Goal: Find contact information: Find contact information

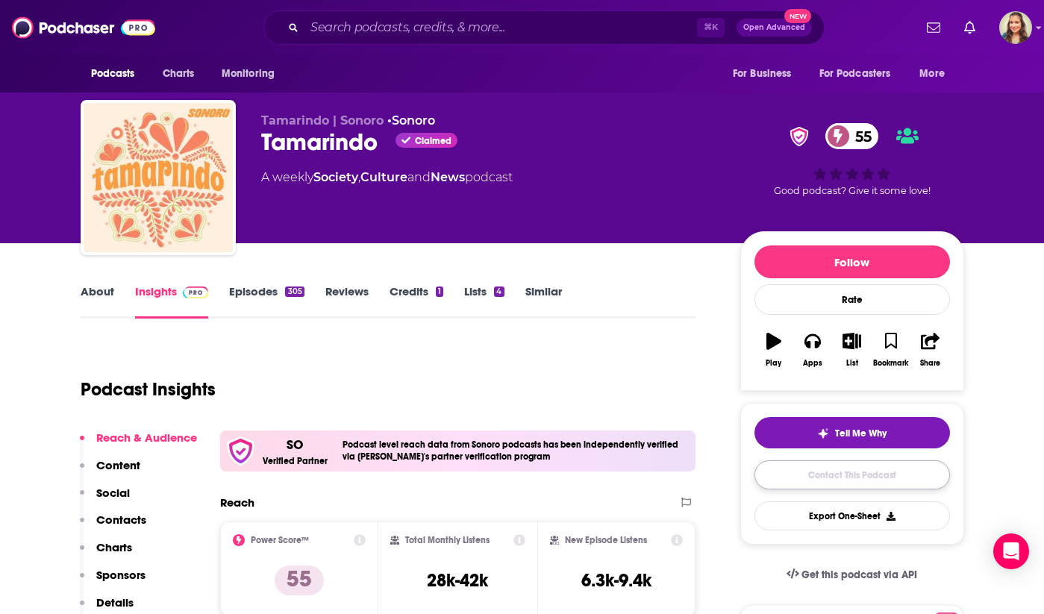
click at [821, 476] on link "Contact This Podcast" at bounding box center [851, 474] width 195 height 29
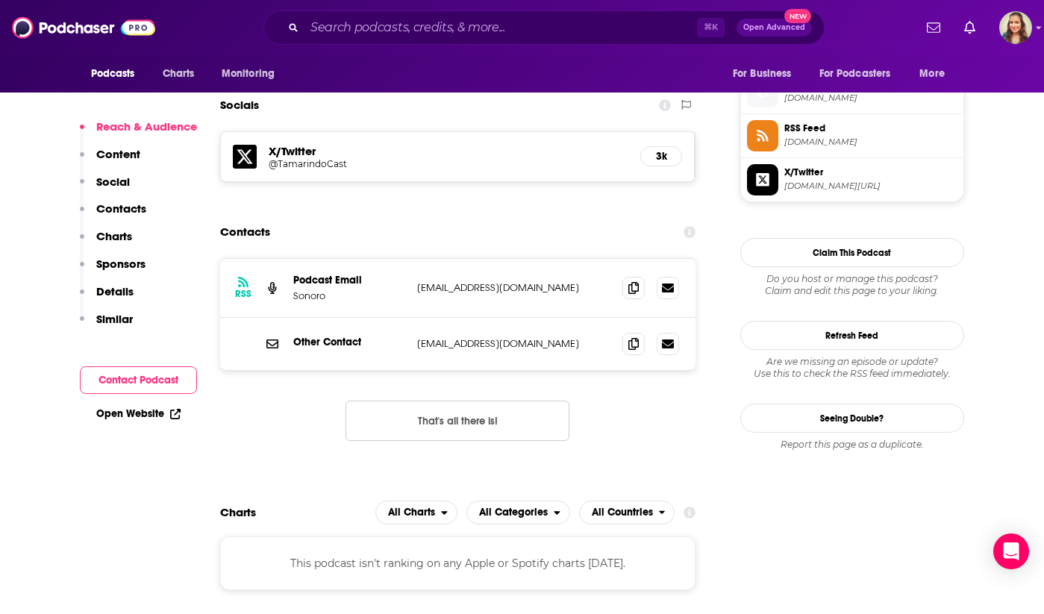
scroll to position [1340, 0]
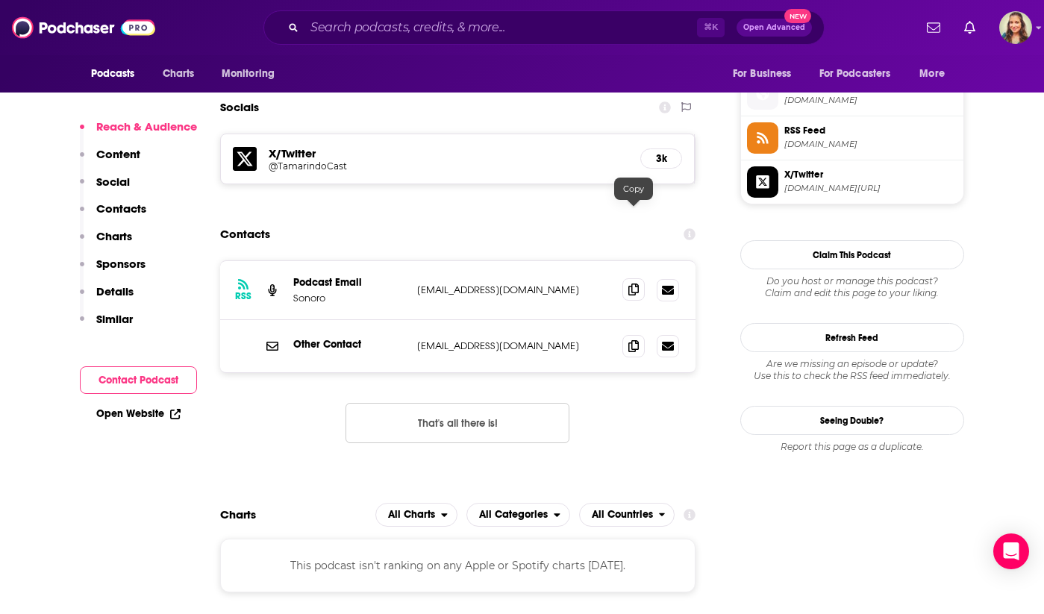
click at [640, 278] on span at bounding box center [633, 289] width 22 height 22
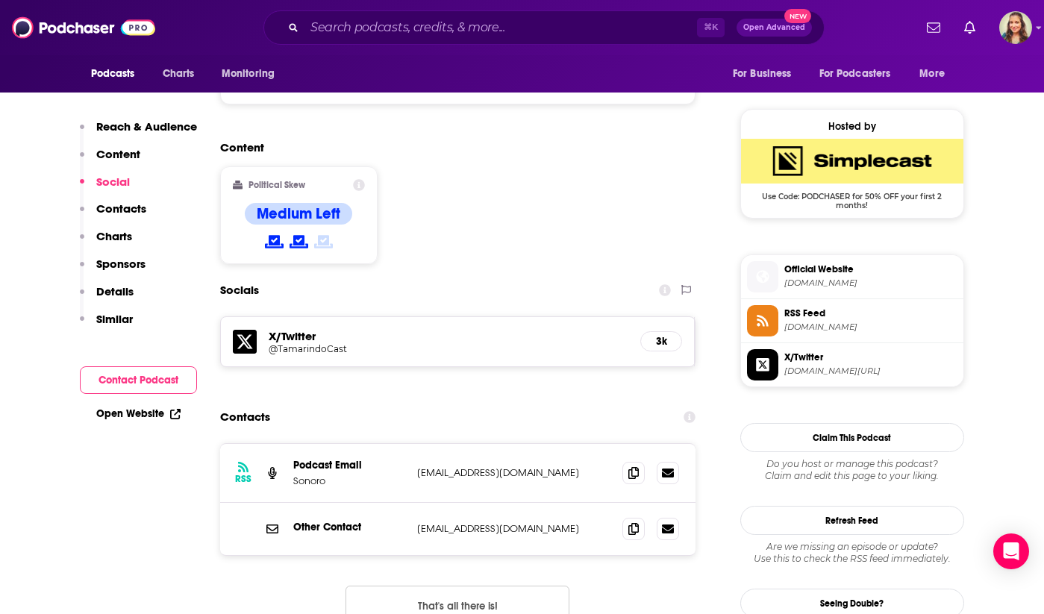
scroll to position [1167, 0]
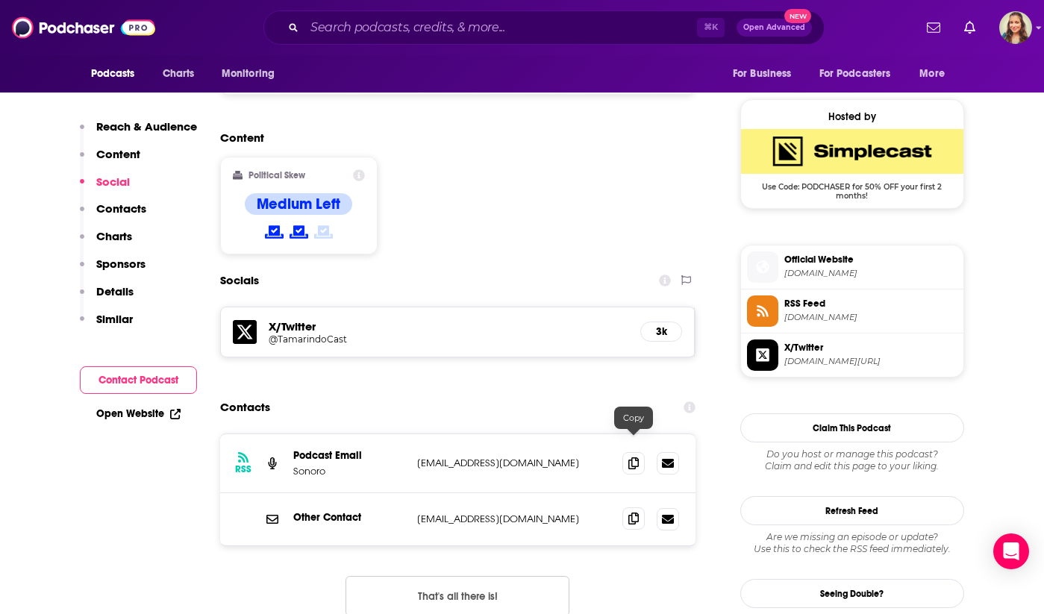
click at [636, 512] on icon at bounding box center [633, 518] width 10 height 12
click at [991, 30] on div at bounding box center [975, 27] width 111 height 33
click at [1000, 30] on img "Logged in as adriana.guzman" at bounding box center [1015, 27] width 33 height 33
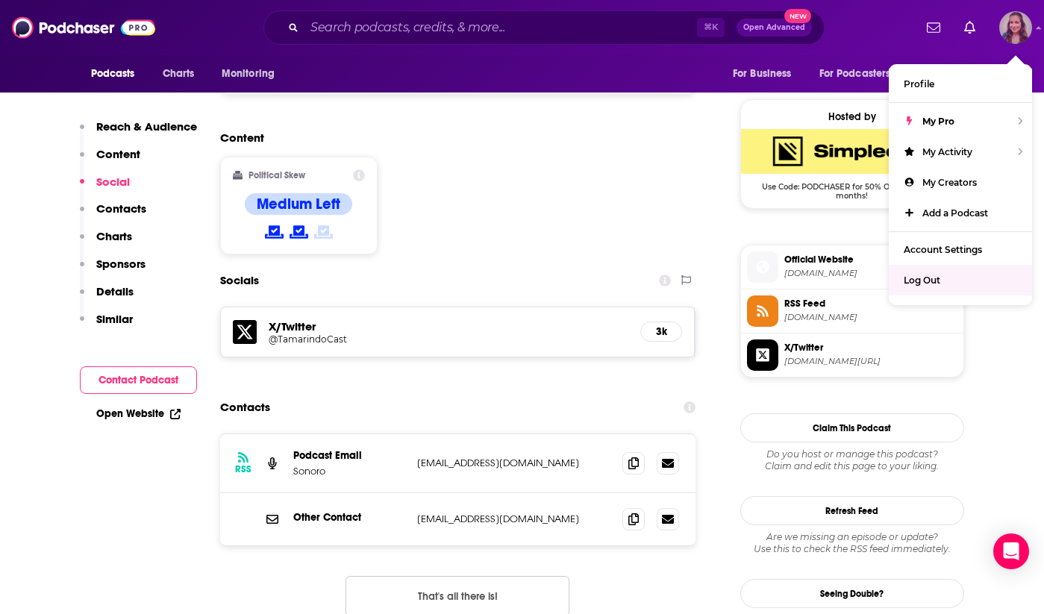
click at [911, 276] on span "Log Out" at bounding box center [921, 279] width 37 height 11
